Goal: Check status: Check status

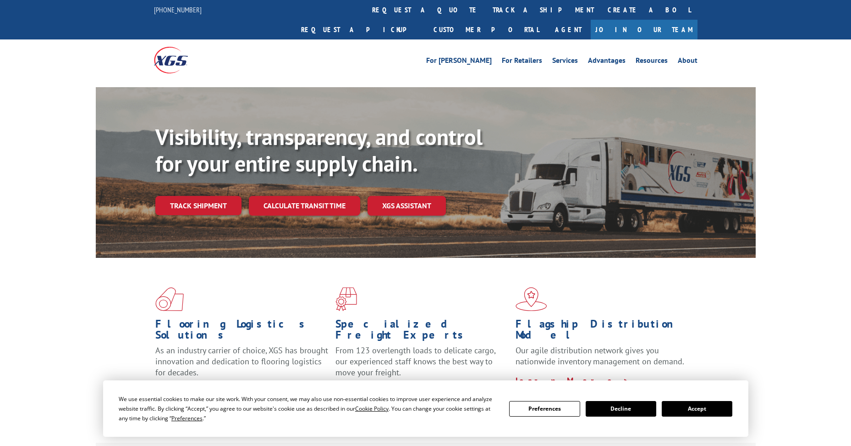
click at [681, 410] on button "Accept" at bounding box center [697, 409] width 71 height 16
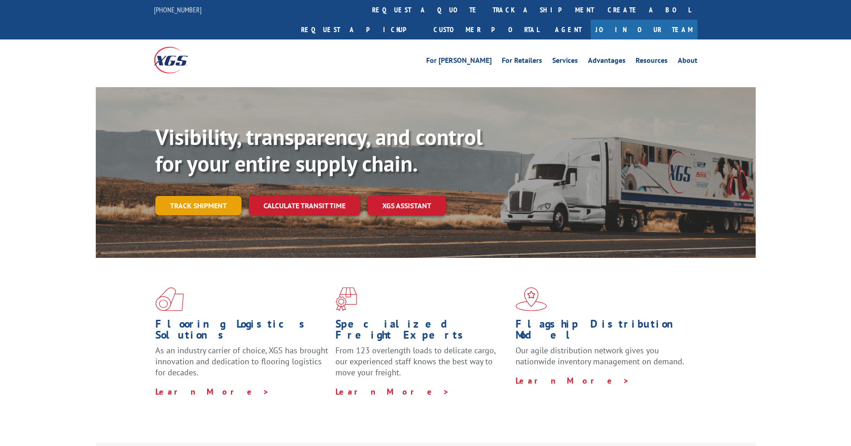
click at [203, 196] on link "Track shipment" at bounding box center [198, 205] width 86 height 19
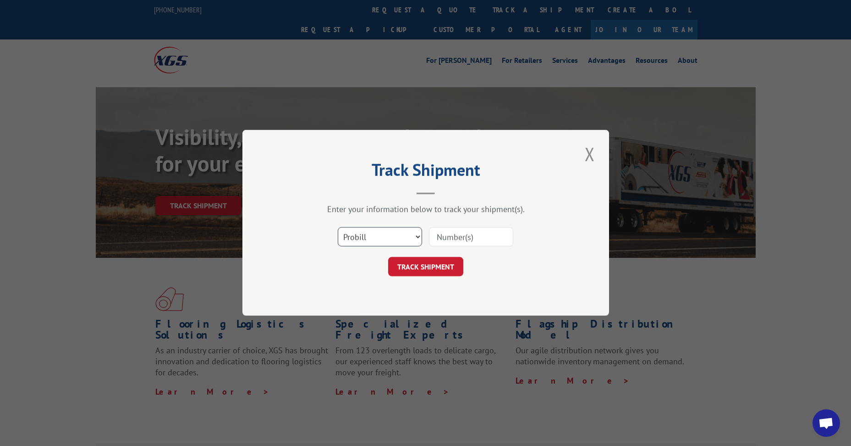
drag, startPoint x: 361, startPoint y: 234, endPoint x: 358, endPoint y: 246, distance: 12.2
click at [361, 236] on select "Select category... Probill BOL PO" at bounding box center [380, 236] width 84 height 19
select select "bol"
click at [338, 227] on select "Select category... Probill BOL PO" at bounding box center [380, 236] width 84 height 19
click at [470, 233] on input at bounding box center [471, 236] width 84 height 19
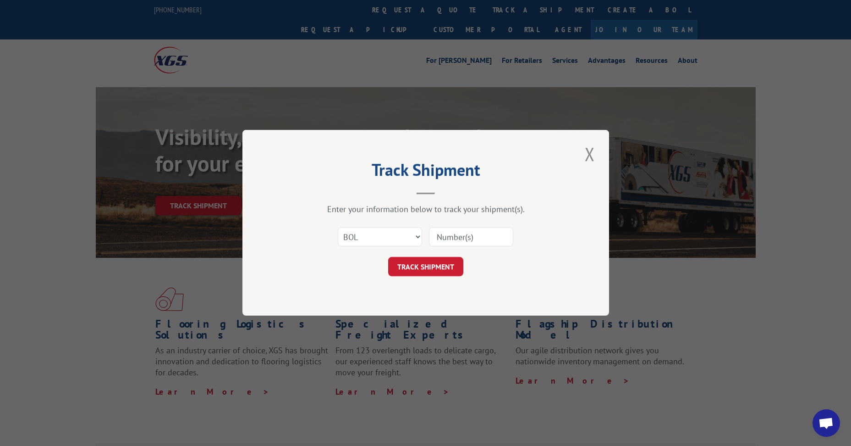
paste input "5956153"
type input "5956153"
click at [428, 267] on button "TRACK SHIPMENT" at bounding box center [425, 266] width 75 height 19
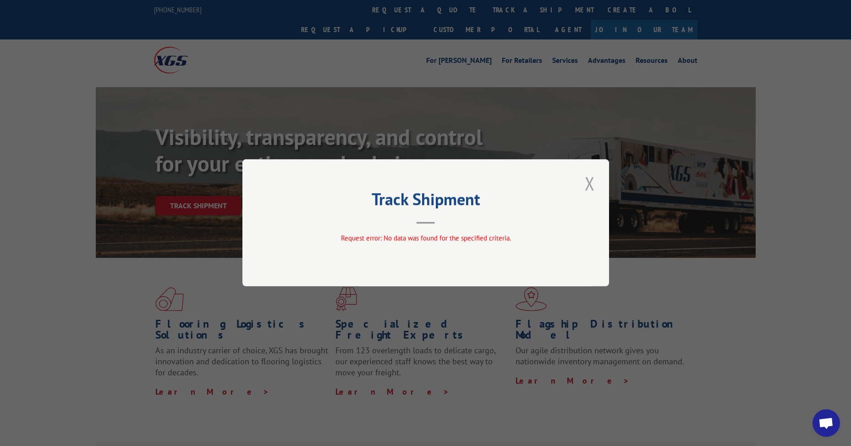
click at [592, 184] on button "Close modal" at bounding box center [590, 183] width 16 height 25
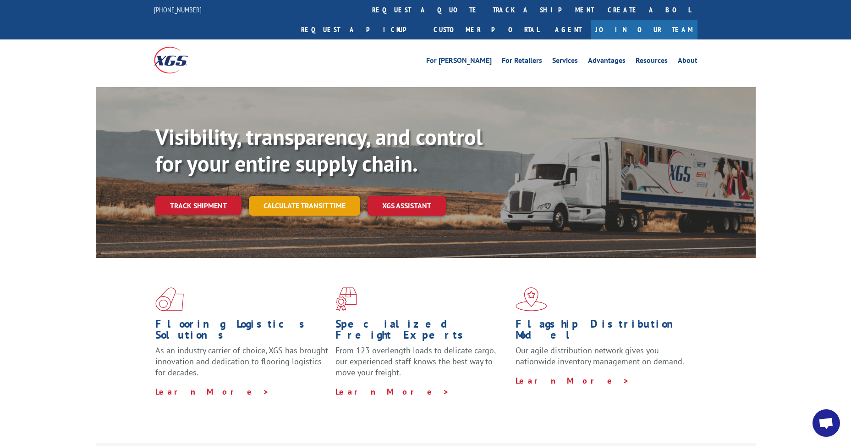
click at [307, 196] on link "Calculate transit time" at bounding box center [304, 206] width 111 height 20
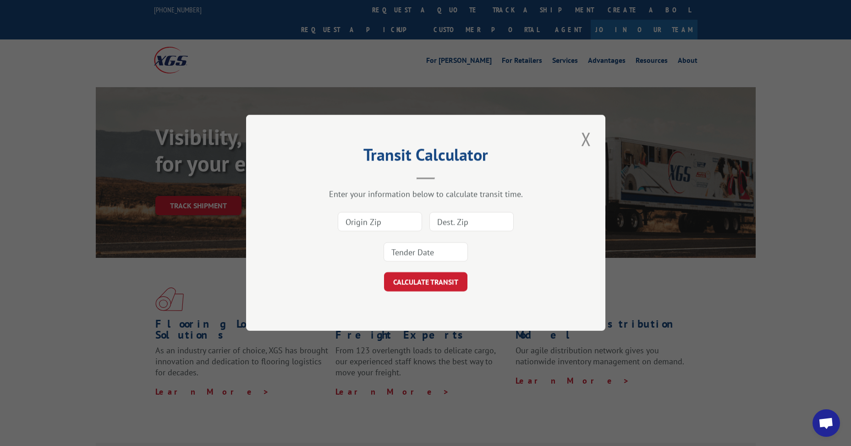
drag, startPoint x: 588, startPoint y: 141, endPoint x: 451, endPoint y: 165, distance: 139.7
click at [586, 141] on button "Close modal" at bounding box center [587, 138] width 16 height 25
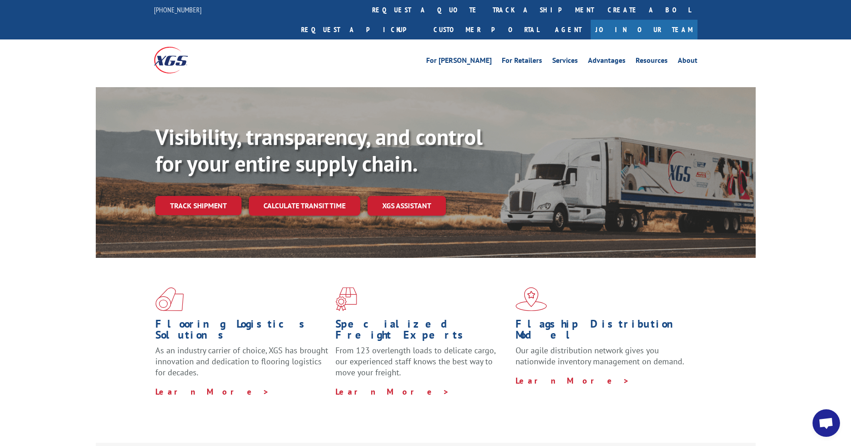
click at [189, 196] on link "Track shipment" at bounding box center [198, 205] width 86 height 19
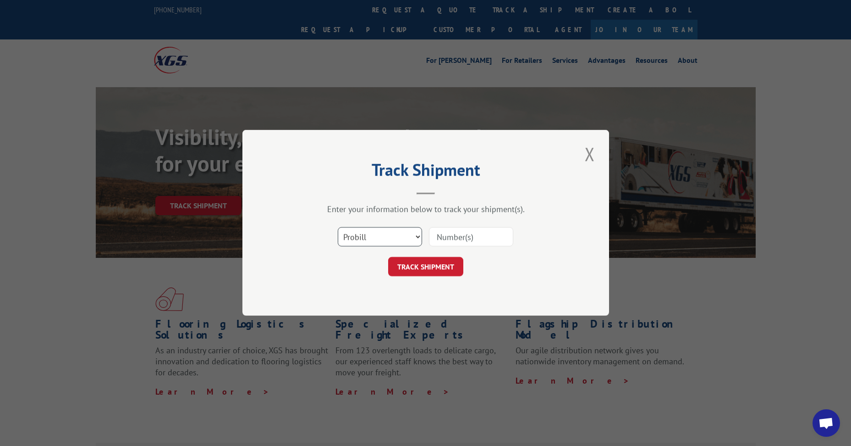
click at [360, 234] on select "Select category... Probill BOL PO" at bounding box center [380, 236] width 84 height 19
click at [338, 227] on select "Select category... Probill BOL PO" at bounding box center [380, 236] width 84 height 19
click at [492, 242] on input at bounding box center [471, 236] width 84 height 19
paste input "5956153"
type input "5956153"
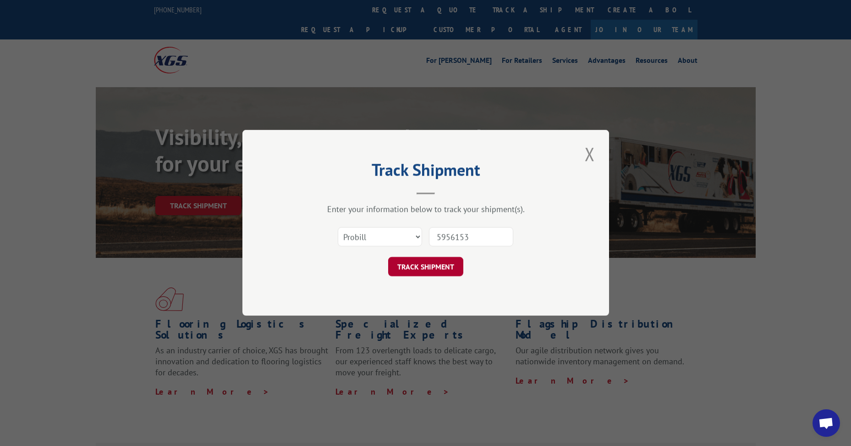
click at [426, 265] on button "TRACK SHIPMENT" at bounding box center [425, 266] width 75 height 19
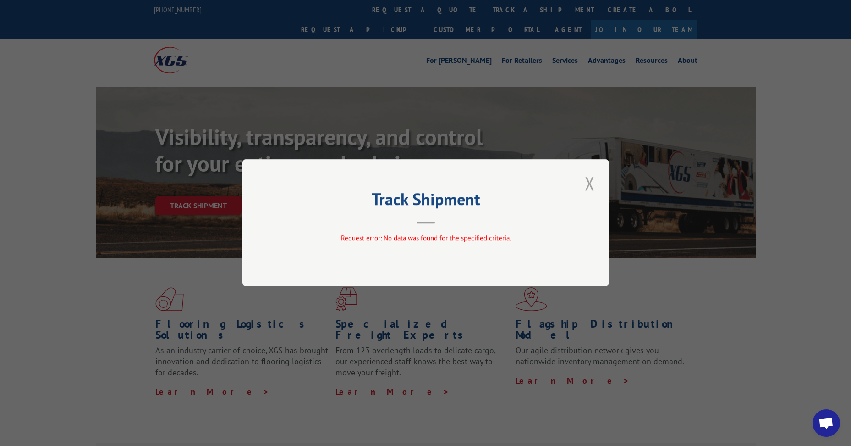
click at [594, 183] on button "Close modal" at bounding box center [590, 183] width 16 height 25
